Goal: Task Accomplishment & Management: Use online tool/utility

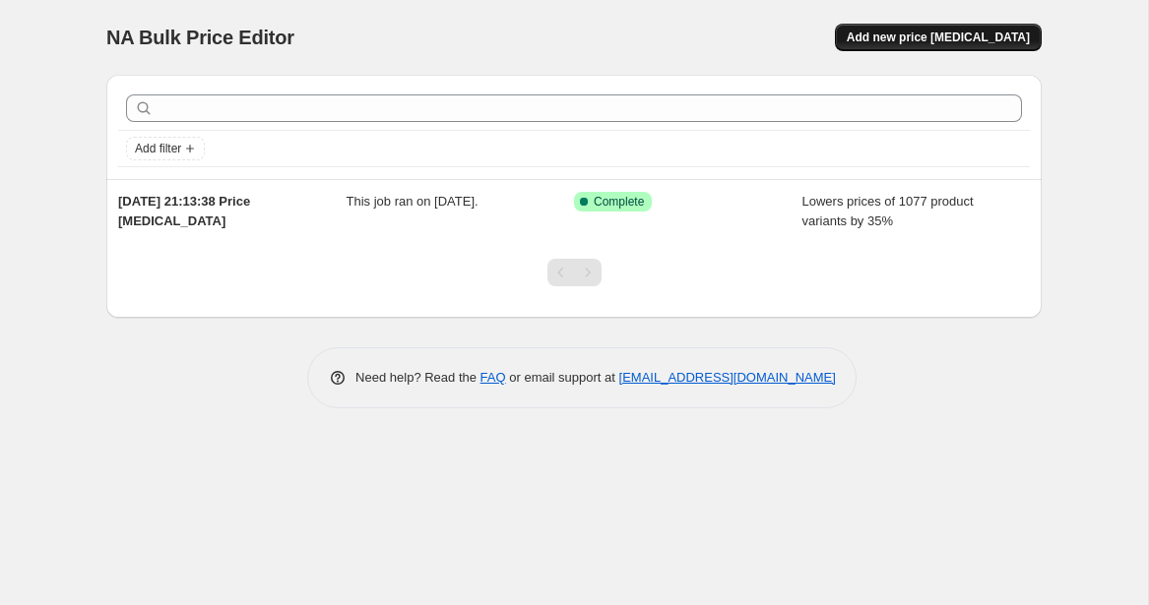
click at [945, 46] on button "Add new price [MEDICAL_DATA]" at bounding box center [938, 38] width 207 height 28
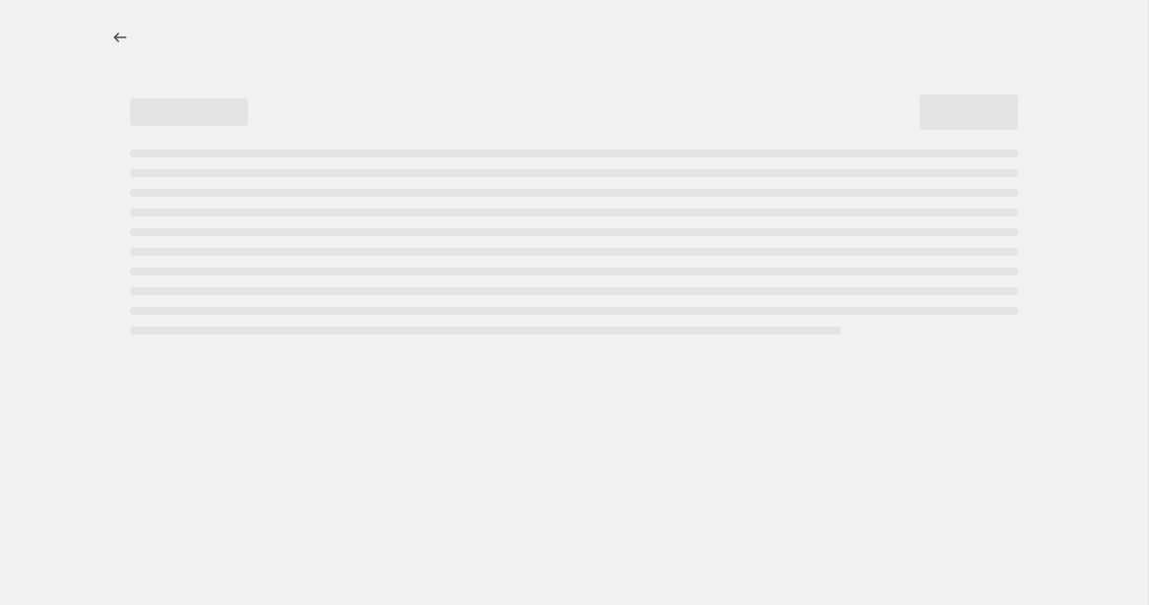
select select "percentage"
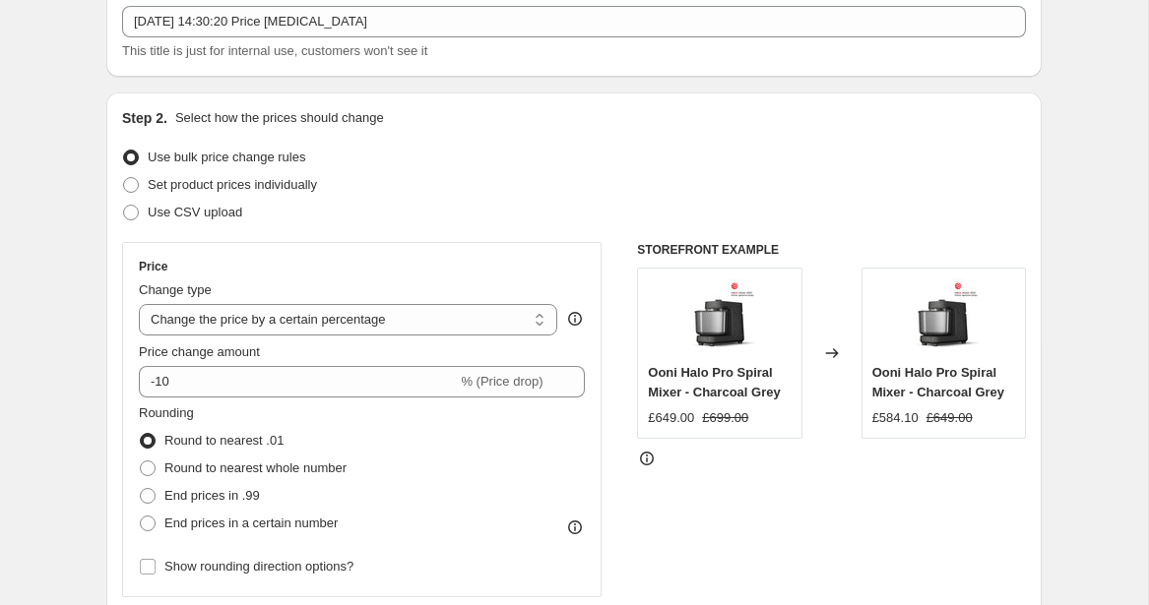
scroll to position [121, 0]
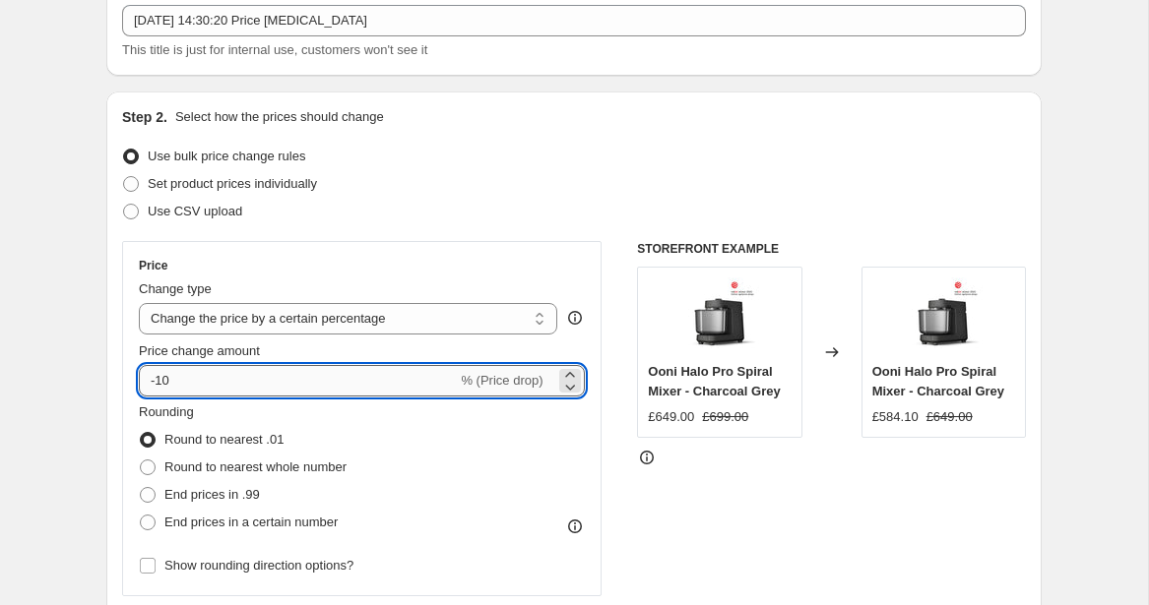
click at [282, 378] on input "-10" at bounding box center [298, 380] width 318 height 31
type input "-1"
type input "-35"
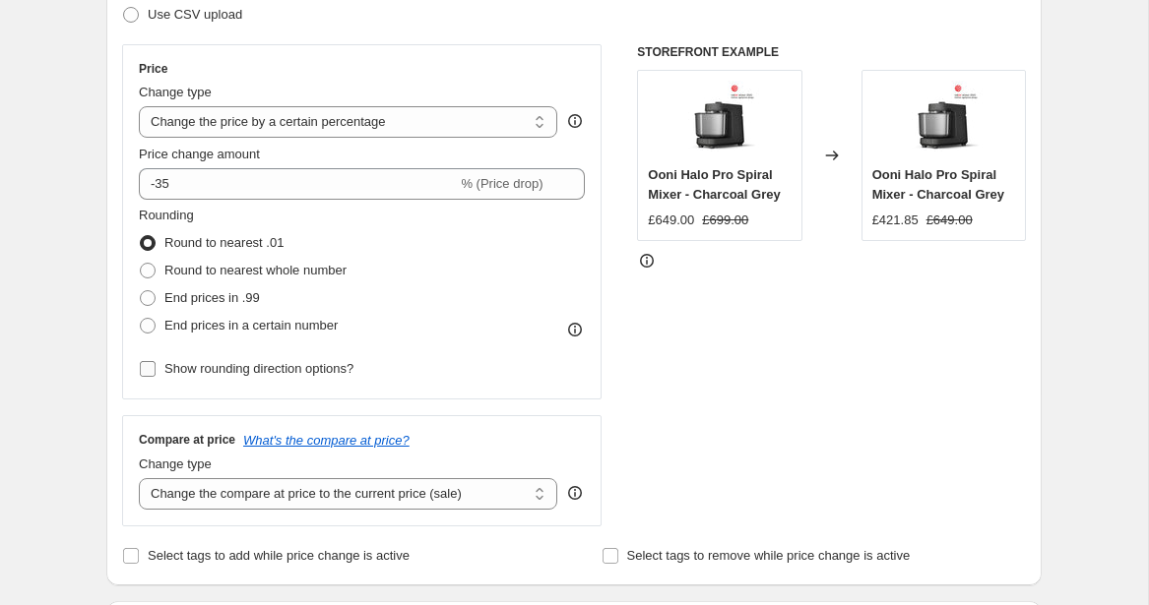
scroll to position [324, 0]
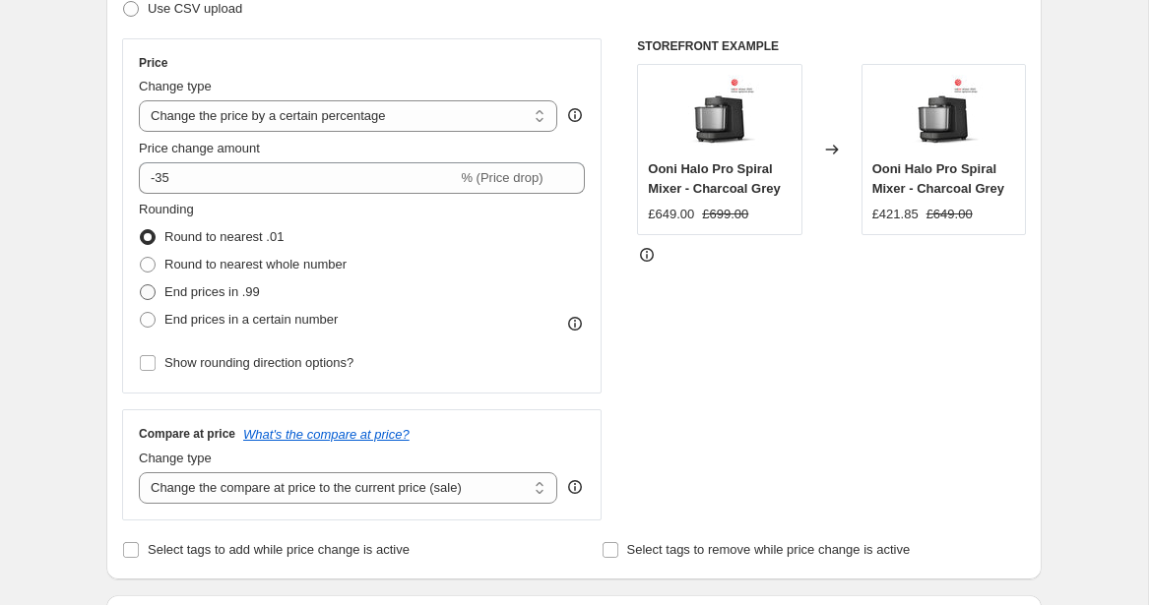
click at [211, 300] on span "End prices in .99" at bounding box center [211, 292] width 95 height 20
click at [141, 285] on input "End prices in .99" at bounding box center [140, 284] width 1 height 1
radio input "true"
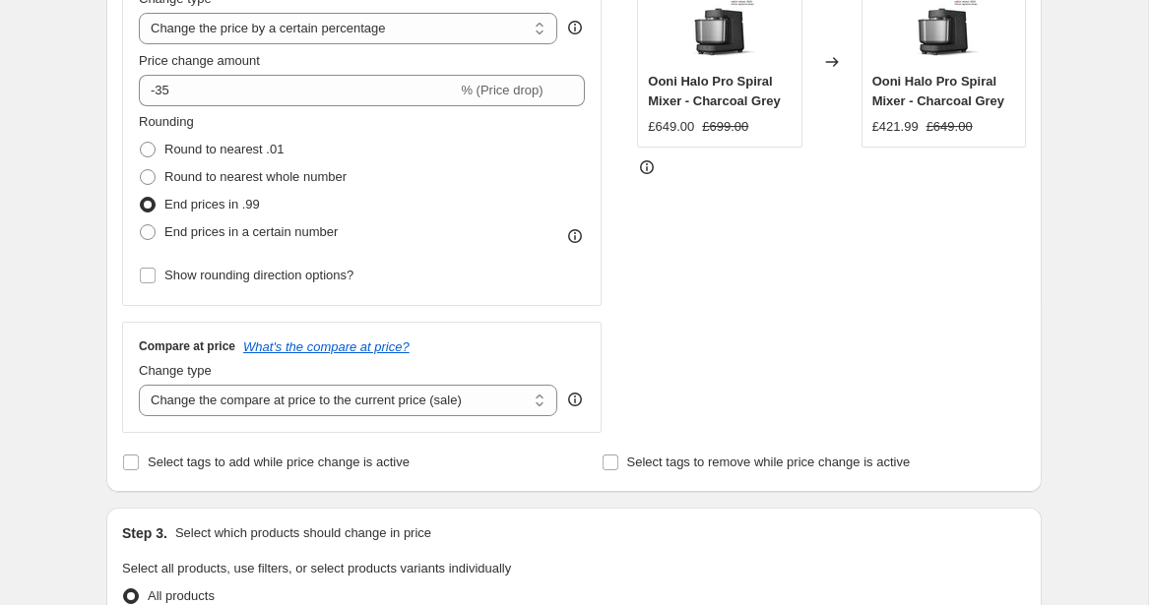
scroll to position [415, 0]
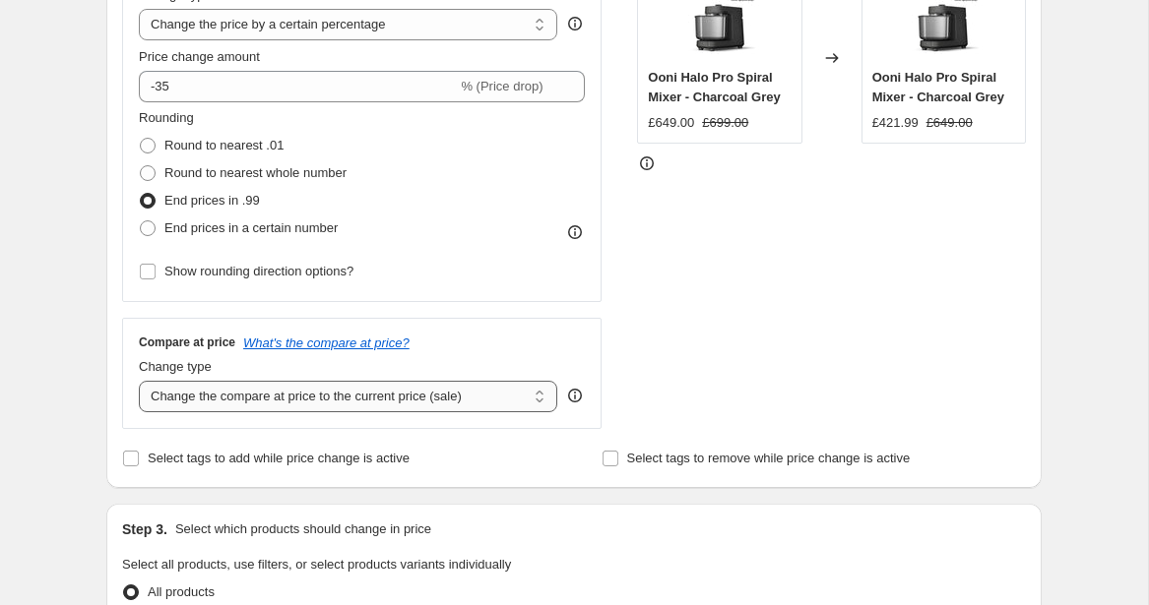
click at [222, 408] on select "Change the compare at price to the current price (sale) Change the compare at p…" at bounding box center [348, 396] width 418 height 31
select select "remove"
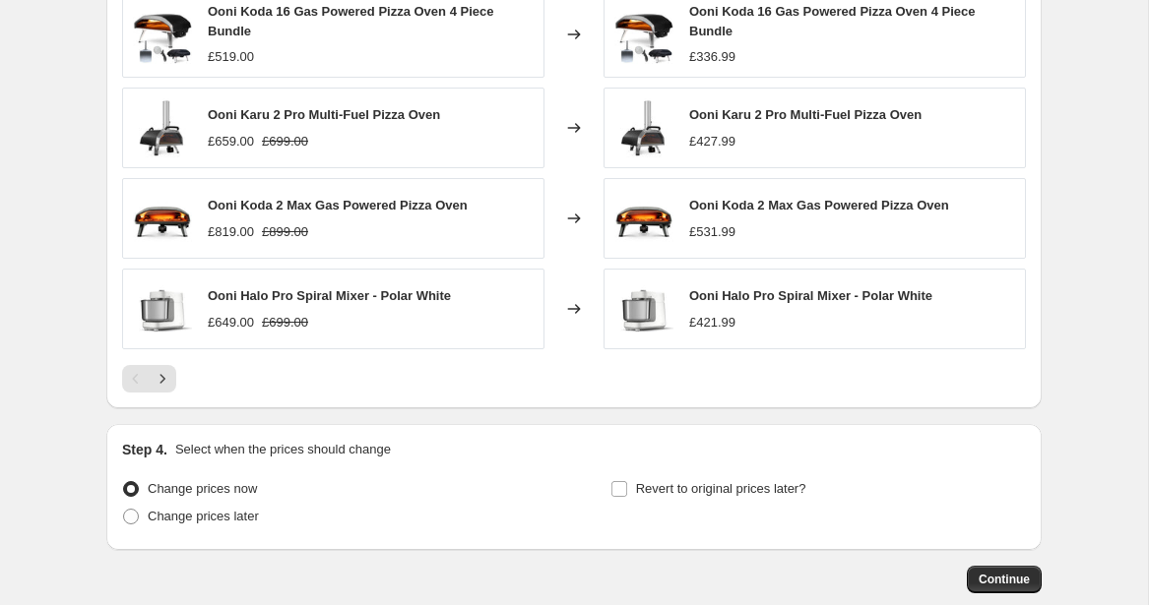
scroll to position [1368, 0]
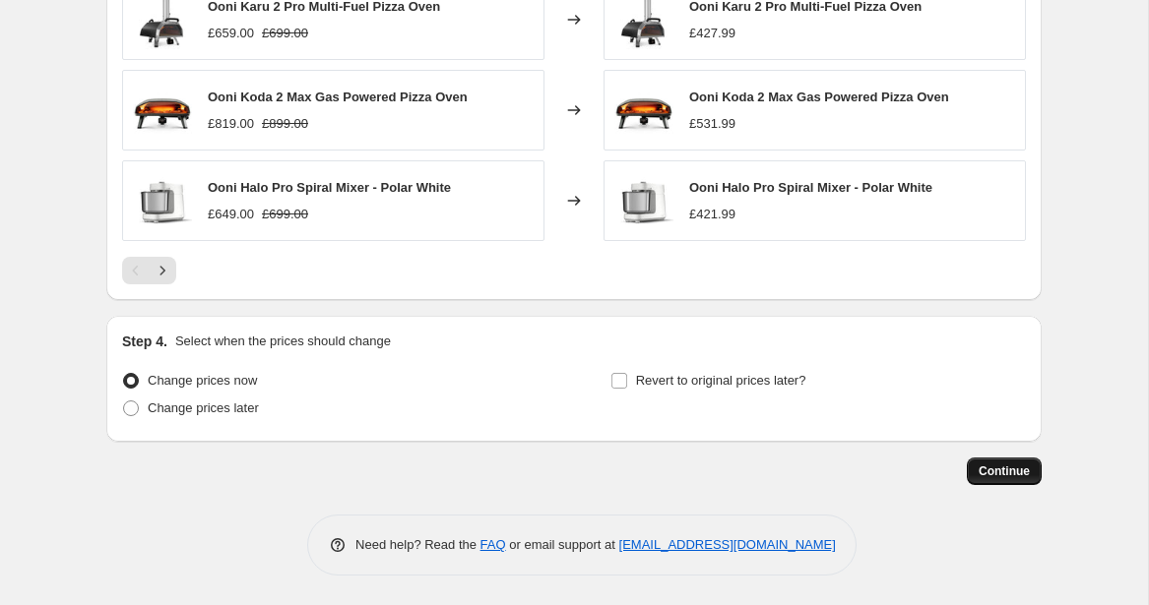
click at [995, 464] on span "Continue" at bounding box center [1003, 472] width 51 height 16
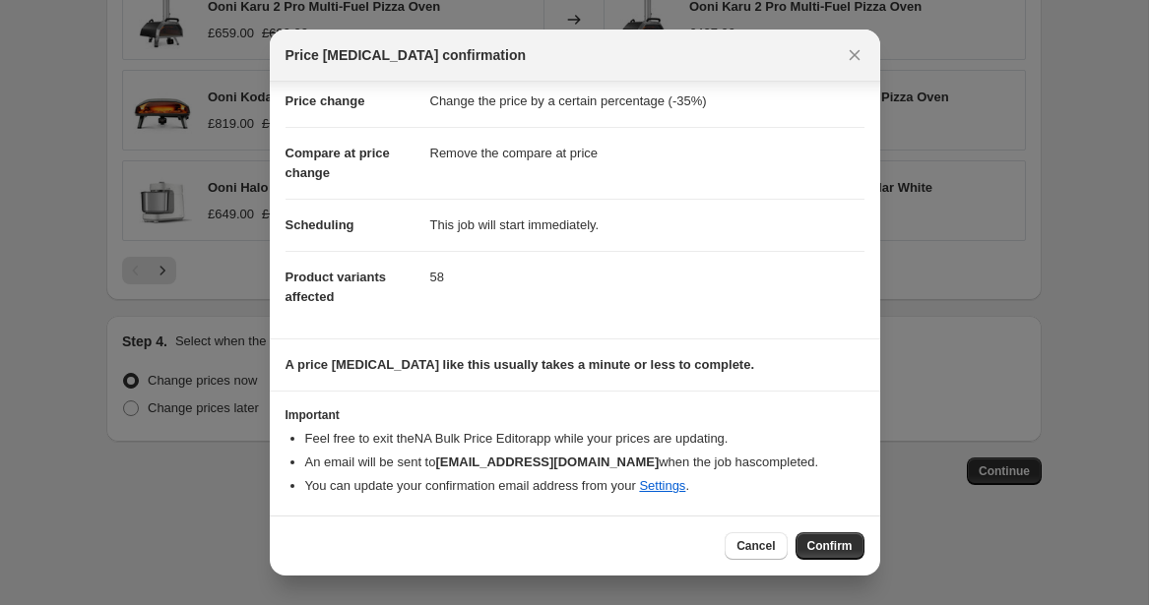
scroll to position [41, 0]
click at [834, 554] on button "Confirm" at bounding box center [829, 546] width 69 height 28
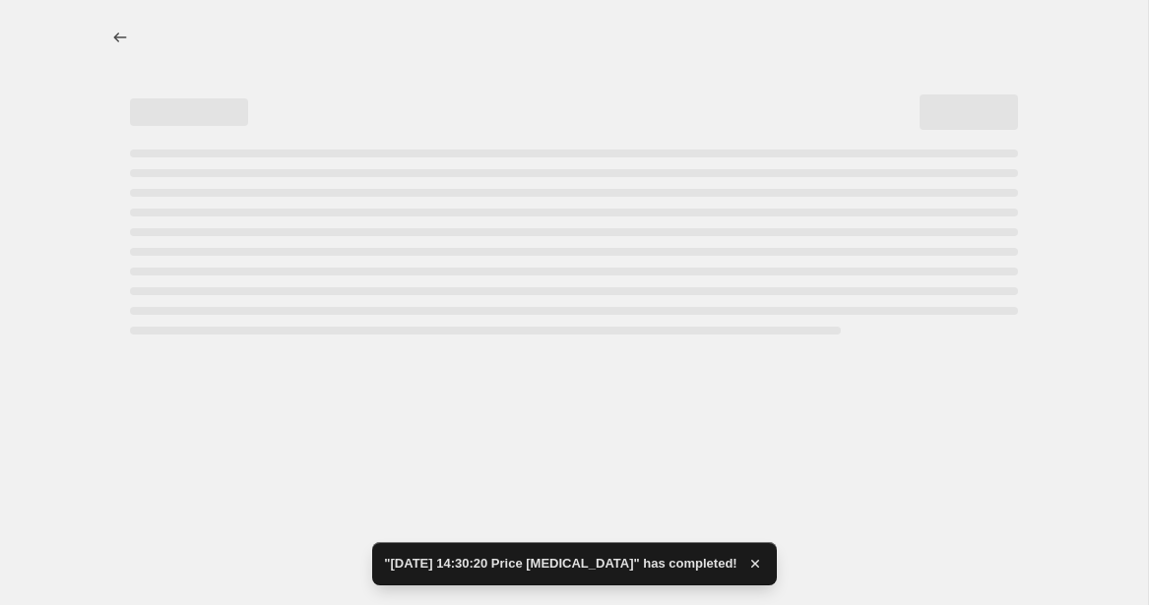
select select "percentage"
select select "remove"
